Goal: Task Accomplishment & Management: Manage account settings

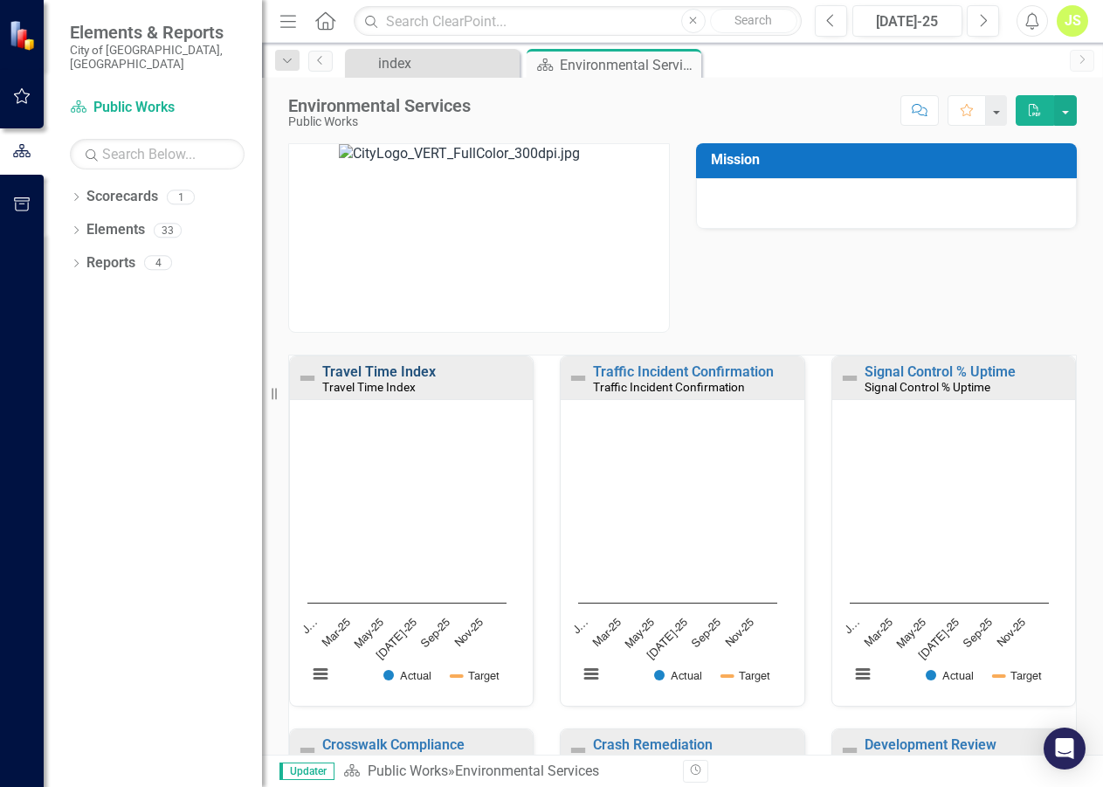
click at [381, 372] on link "Travel Time Index" at bounding box center [378, 371] width 113 height 17
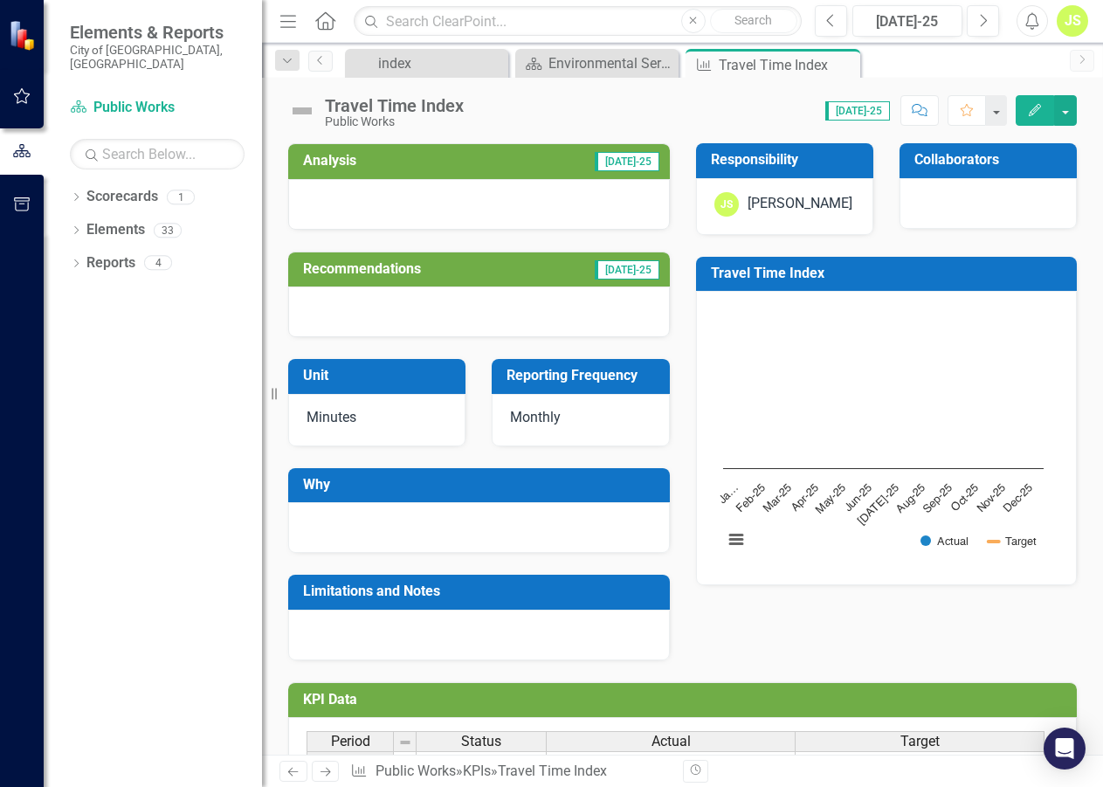
click at [1047, 108] on button "Edit" at bounding box center [1034, 110] width 38 height 31
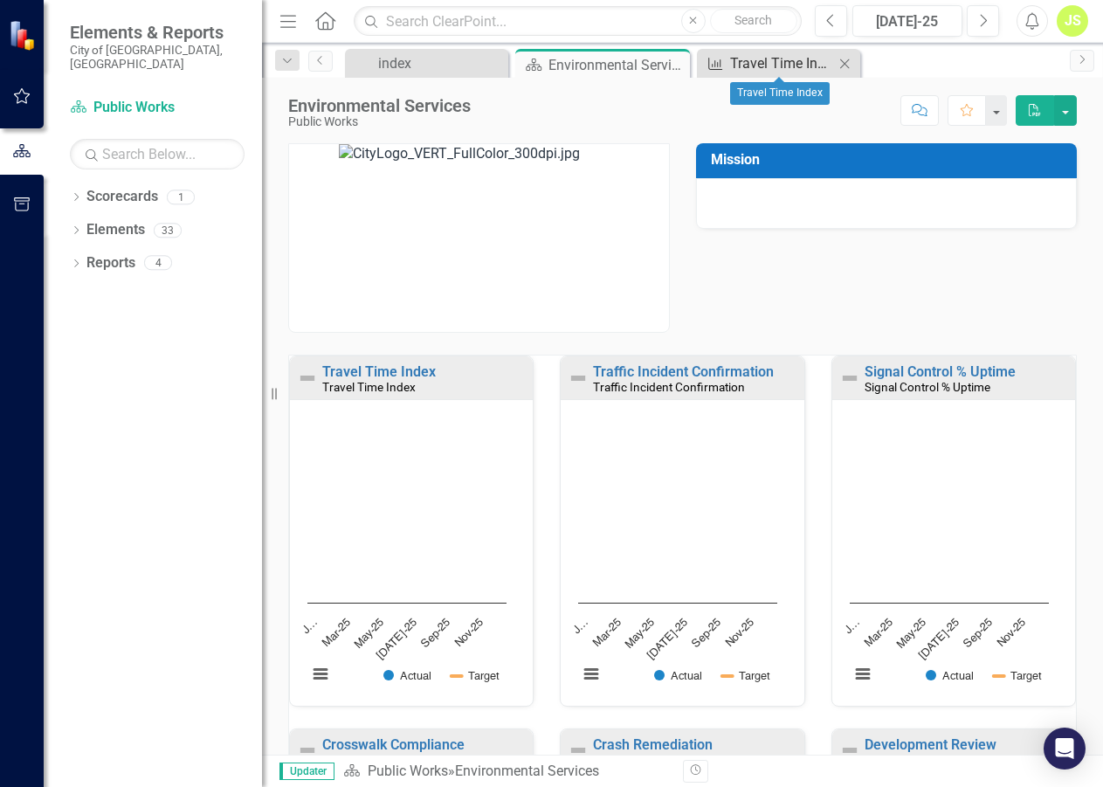
click at [801, 69] on div "Travel Time Index" at bounding box center [782, 63] width 104 height 22
